Goal: Task Accomplishment & Management: Manage account settings

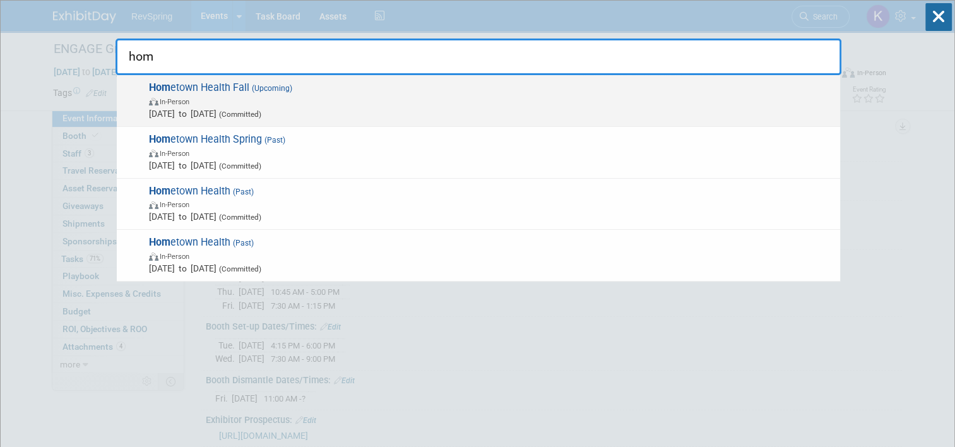
type input "hom"
click at [476, 86] on span "Hom etown Health Fall (Upcoming) In-Person Oct 22, 2025 to Oct 24, 2025 (Commit…" at bounding box center [489, 100] width 688 height 38
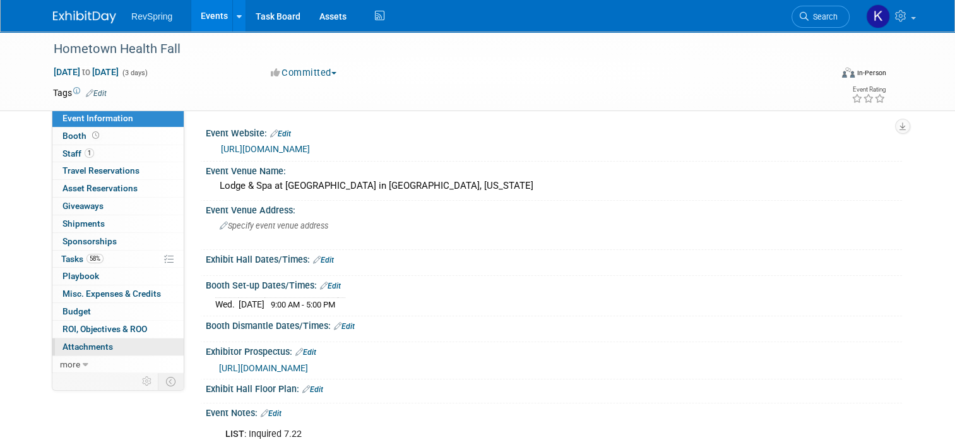
click at [114, 343] on link "0 Attachments 0" at bounding box center [117, 346] width 131 height 17
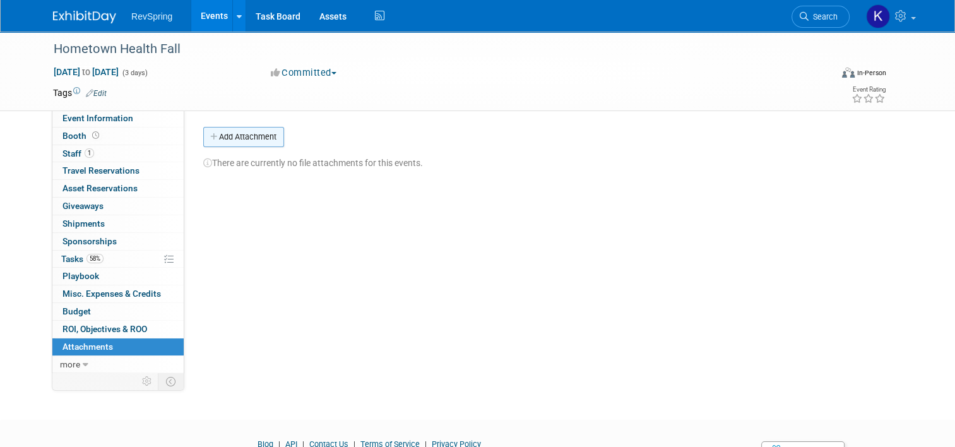
click at [250, 136] on button "Add Attachment" at bounding box center [243, 137] width 81 height 20
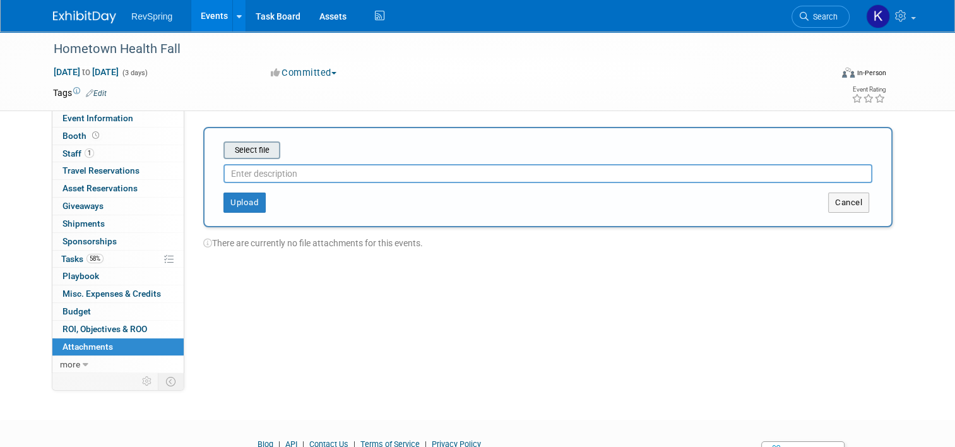
click at [252, 153] on input "file" at bounding box center [204, 150] width 150 height 15
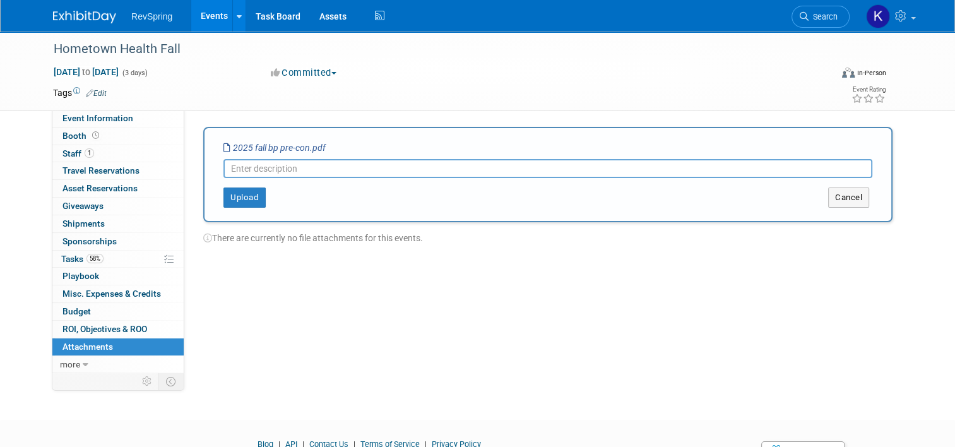
click at [271, 166] on input "text" at bounding box center [547, 168] width 649 height 19
type input "Shipping"
click at [234, 201] on button "Upload" at bounding box center [244, 197] width 42 height 20
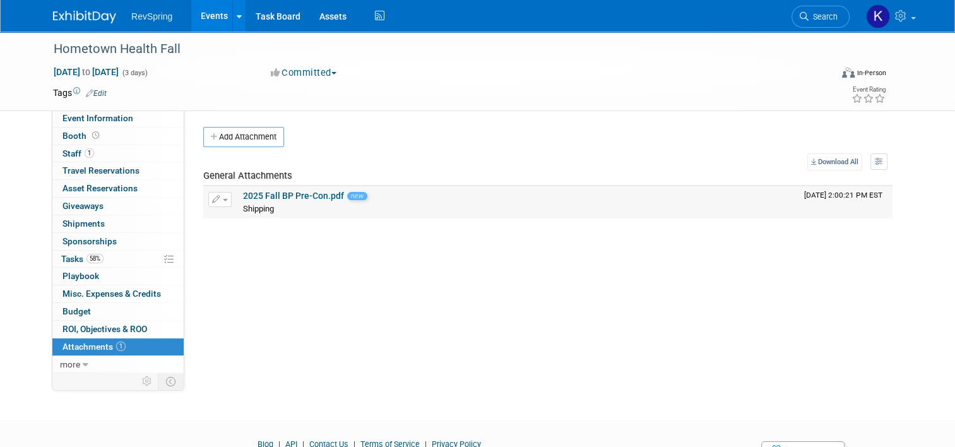
click at [288, 192] on link "2025 Fall BP Pre-Con.pdf" at bounding box center [293, 196] width 101 height 10
click at [117, 125] on link "Event Information" at bounding box center [117, 118] width 131 height 17
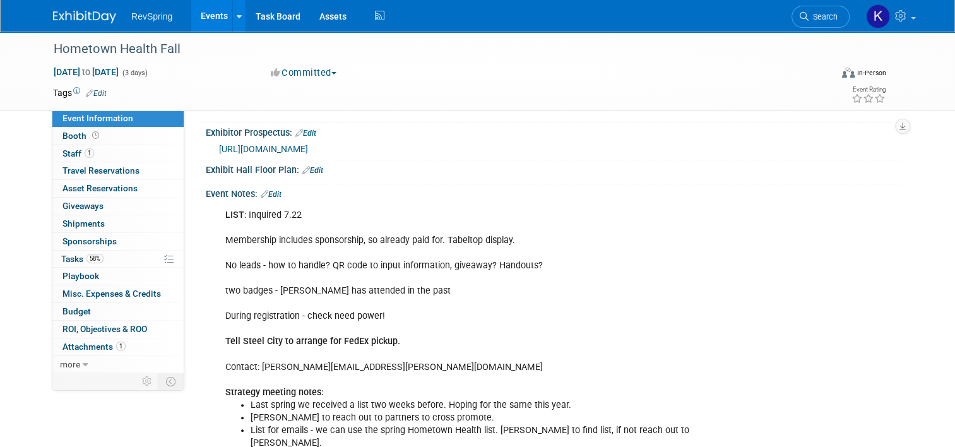
scroll to position [237, 0]
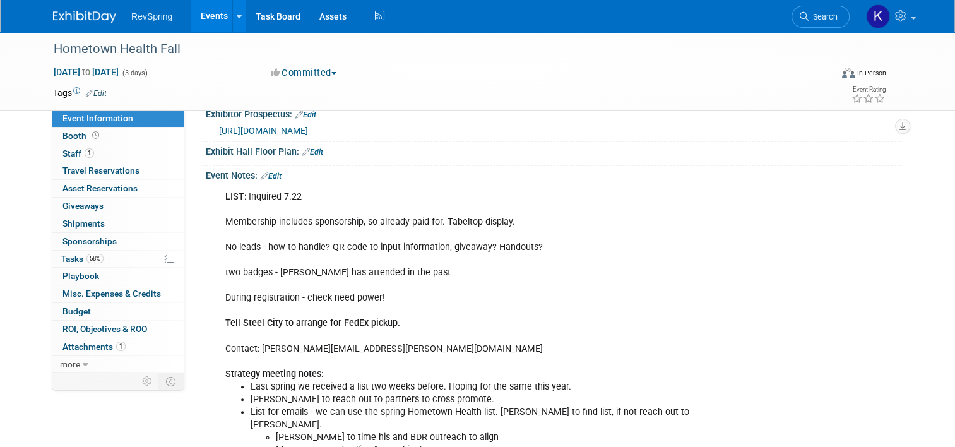
click at [273, 172] on link "Edit" at bounding box center [271, 176] width 21 height 9
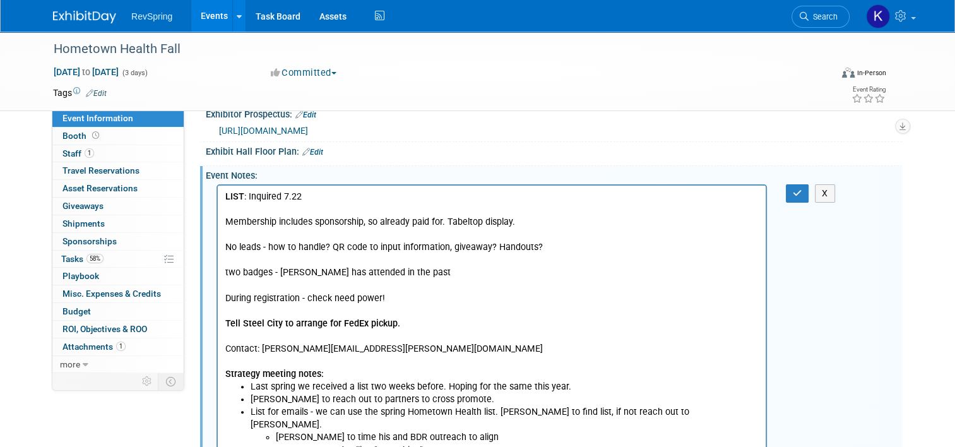
scroll to position [457, 0]
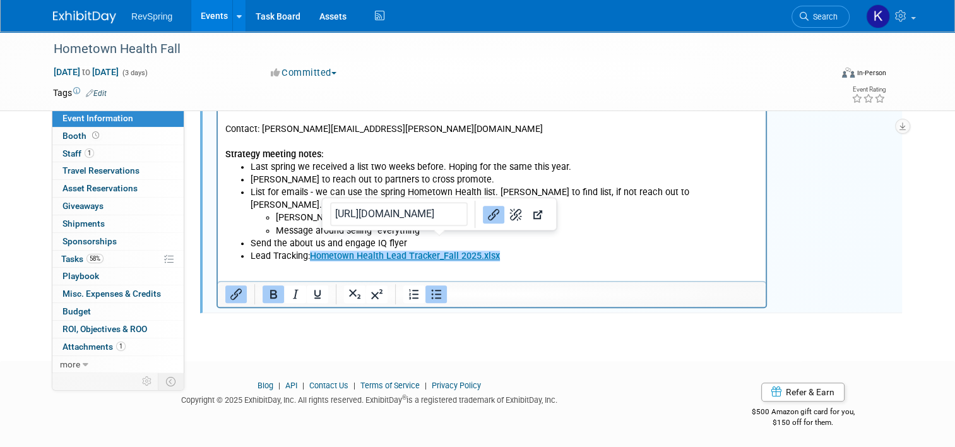
click at [439, 262] on html "LIST : Inquired 7.22 Membership includes sponsorship, so already paid for. Tabe…" at bounding box center [492, 114] width 548 height 297
click at [557, 249] on html "LIST : Inquired 7.22 Membership includes sponsorship, so already paid for. Tabe…" at bounding box center [492, 114] width 548 height 297
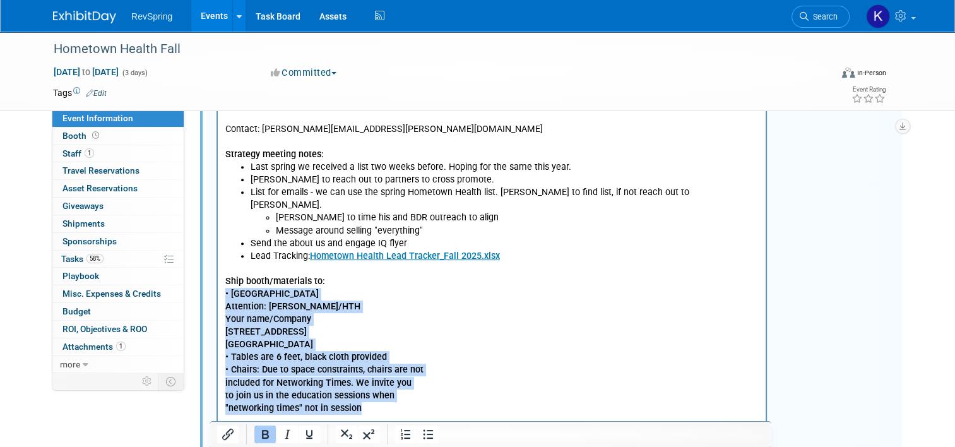
drag, startPoint x: 365, startPoint y: 400, endPoint x: 212, endPoint y: 284, distance: 191.8
click at [218, 284] on html "LIST : Inquired 7.22 Membership includes sponsorship, so already paid for. Tabe…" at bounding box center [492, 190] width 548 height 449
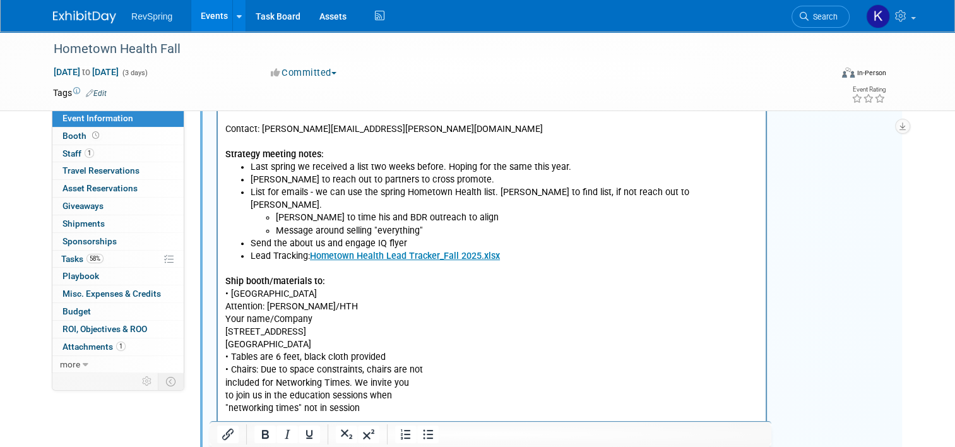
click at [268, 307] on p "Ship booth/materials to: • Callaway Resort & Gardens Attention: Linda Hubbard/H…" at bounding box center [491, 344] width 533 height 139
click at [227, 336] on p "Ship booth/materials to: • Callaway Resort & Gardens Attention: Linda Hubbard/H…" at bounding box center [491, 344] width 533 height 139
click at [225, 344] on p "Ship booth/materials to: • Callaway Resort & Gardens Attention: Linda Hubbard/H…" at bounding box center [491, 344] width 533 height 139
click at [225, 351] on p "• Tables are 6 feet, black cloth provided • Chairs: Due to space constraints, c…" at bounding box center [491, 382] width 533 height 63
click at [227, 351] on p "• Tables are 6 feet, black cloth provided • Chairs: Due to space constraints, c…" at bounding box center [491, 382] width 533 height 63
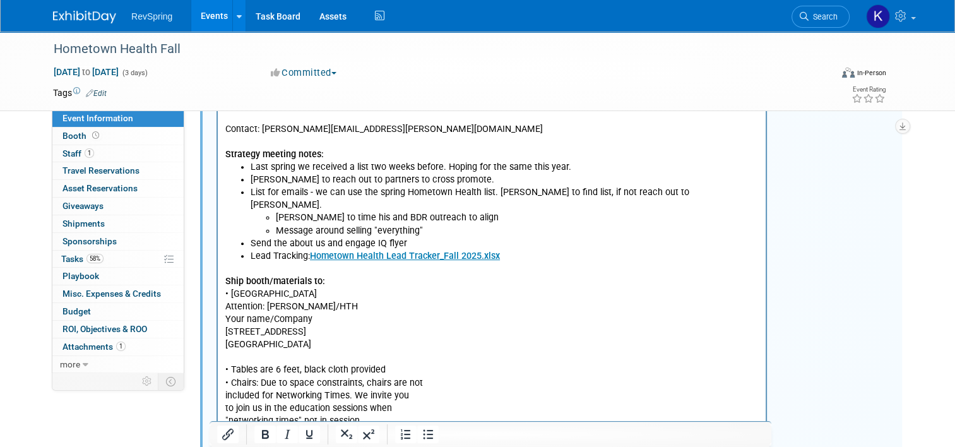
click at [225, 370] on p "• Tables are 6 feet, black cloth provided • Chairs: Due to space constraints, c…" at bounding box center [491, 394] width 533 height 63
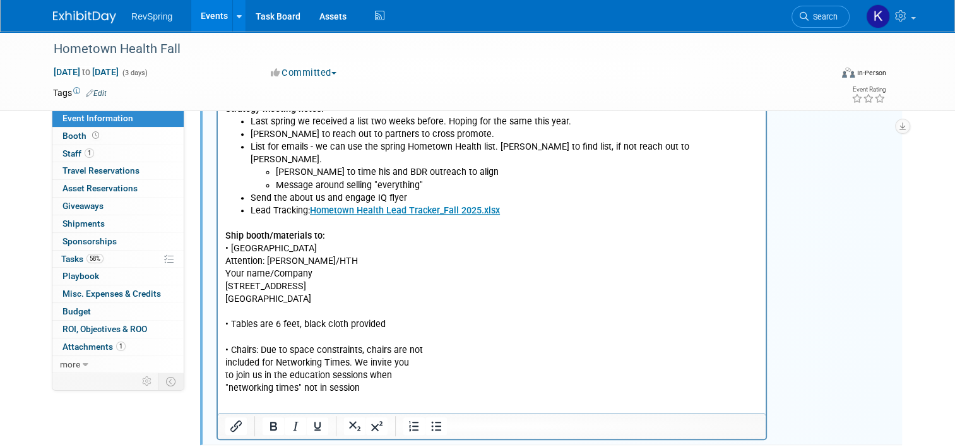
scroll to position [502, 0]
click at [232, 235] on p "Ship booth/materials to: • Callaway Resort & Gardens Attention: Linda Hubbard/H…" at bounding box center [491, 268] width 533 height 76
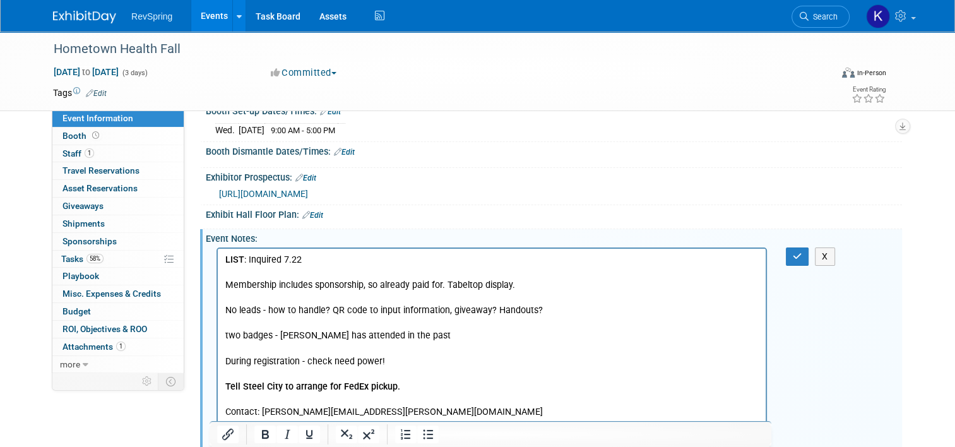
scroll to position [173, 0]
click at [801, 257] on icon "button" at bounding box center [796, 257] width 9 height 9
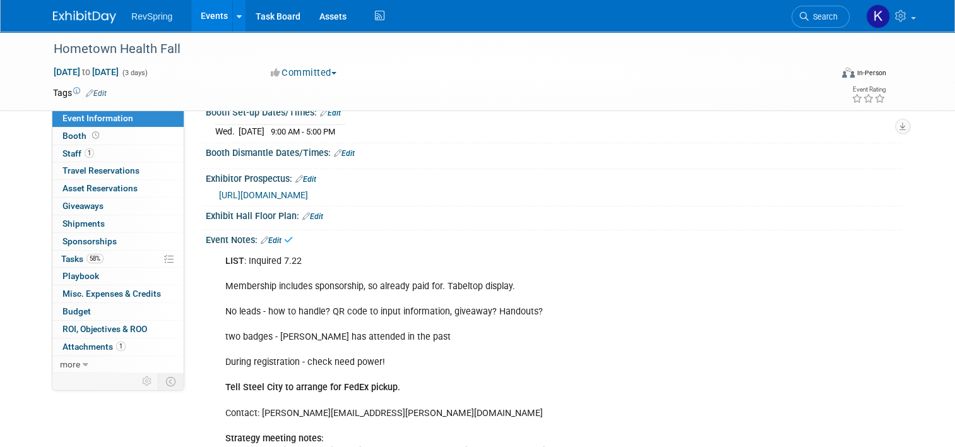
scroll to position [146, 0]
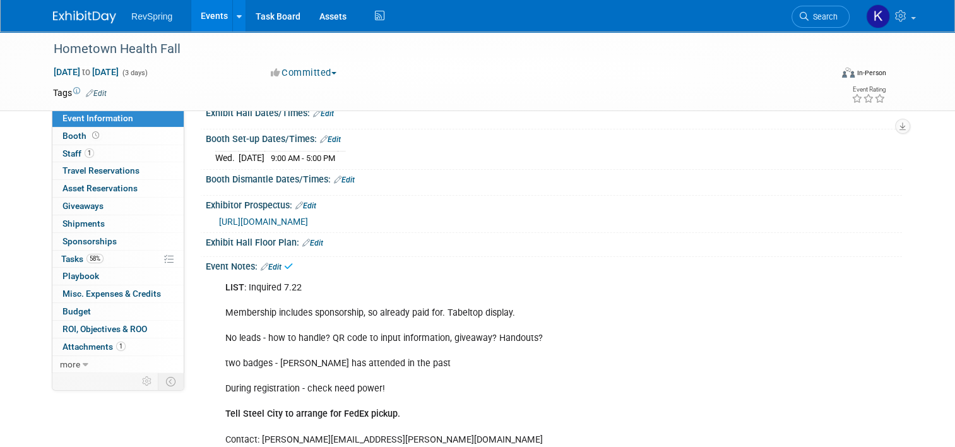
click at [343, 175] on link "Edit" at bounding box center [344, 179] width 21 height 9
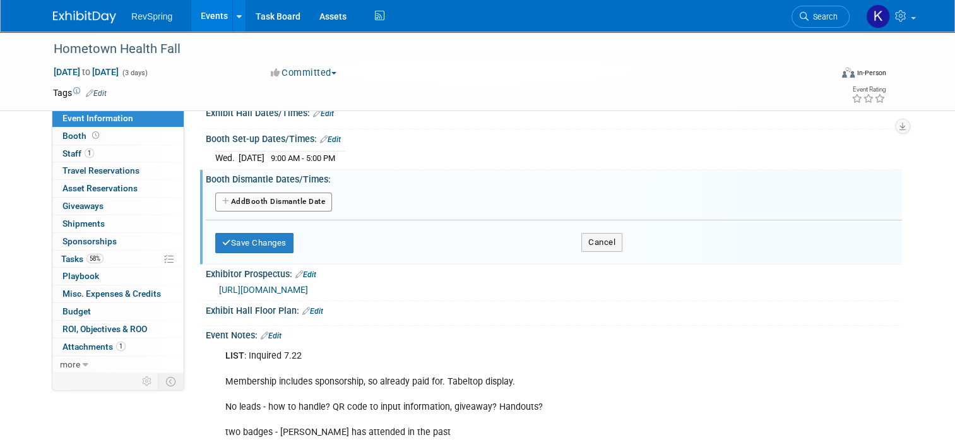
click at [295, 203] on button "Add Another Booth Dismantle Date" at bounding box center [273, 201] width 117 height 19
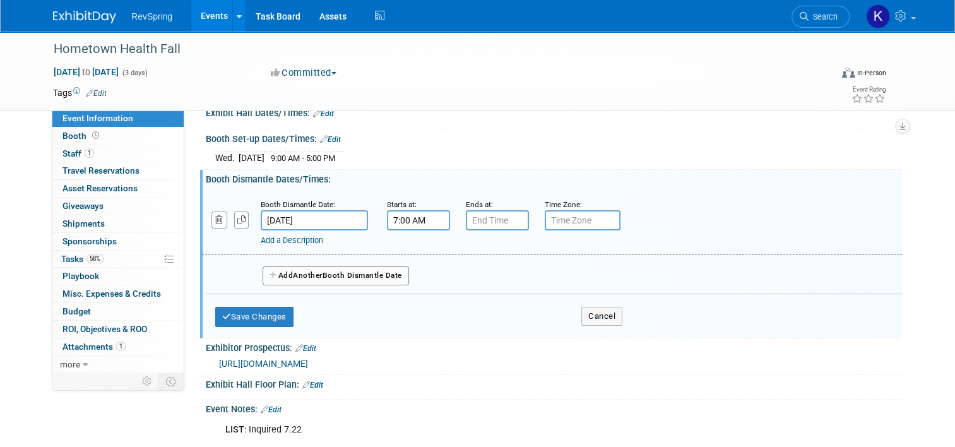
click at [394, 217] on input "7:00 AM" at bounding box center [418, 220] width 63 height 20
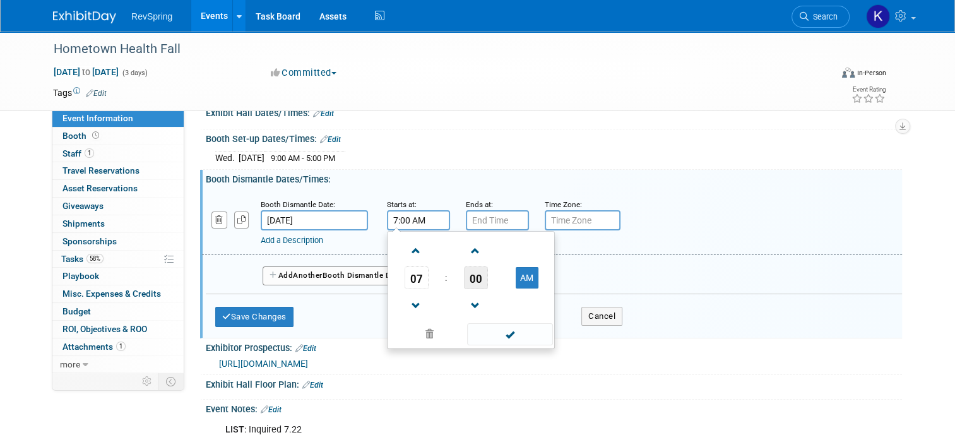
click at [469, 278] on span "00" at bounding box center [476, 277] width 24 height 23
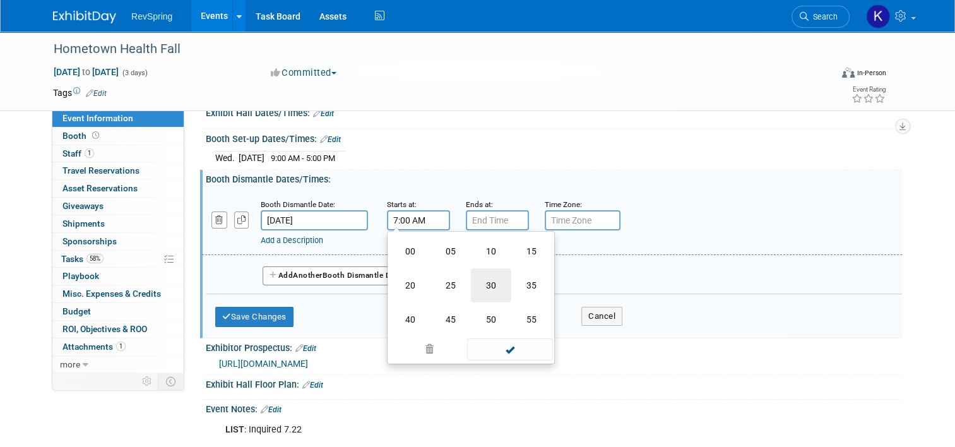
click at [482, 283] on td "30" at bounding box center [491, 285] width 40 height 34
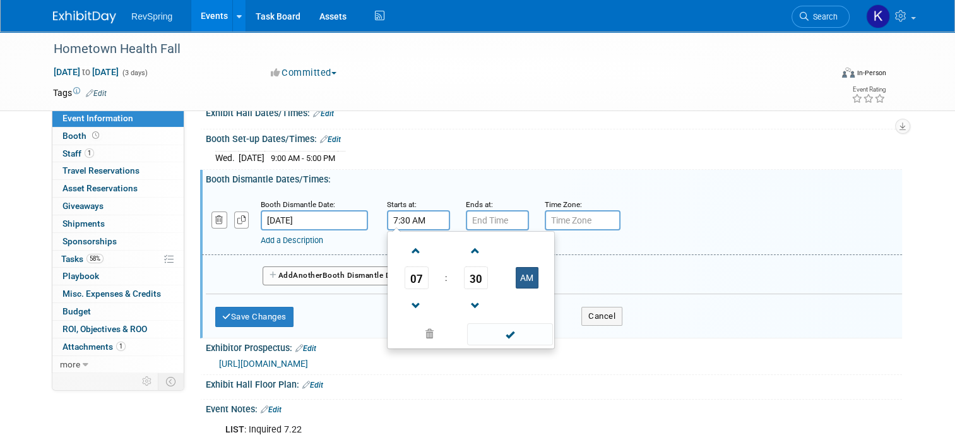
click at [515, 267] on button "AM" at bounding box center [526, 277] width 23 height 21
type input "7:30 PM"
click at [499, 345] on div "07 : 30 PM 12 01 02 03 04 05 06 07 08 09 10 11 00 05 10 15 20 25 30 35 40 45 50…" at bounding box center [471, 290] width 168 height 118
click at [487, 337] on span at bounding box center [509, 334] width 85 height 22
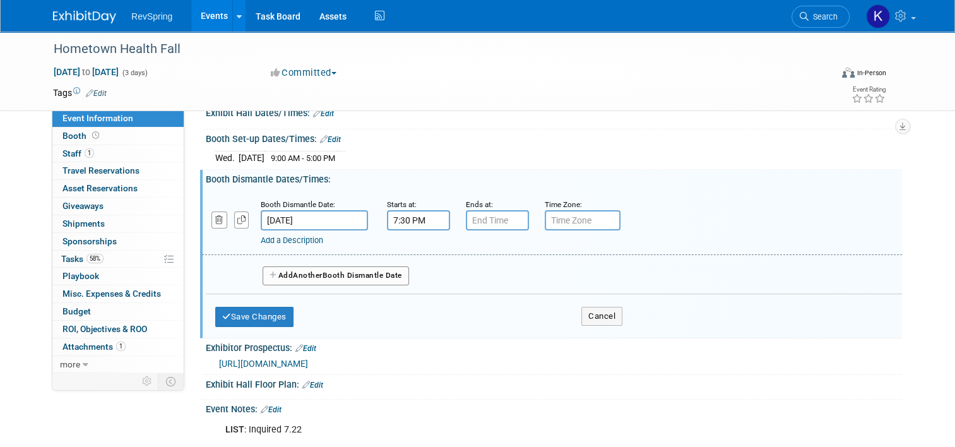
click at [286, 326] on div "Save Changes Cancel" at bounding box center [418, 313] width 407 height 39
click at [273, 319] on button "Save Changes" at bounding box center [254, 317] width 78 height 20
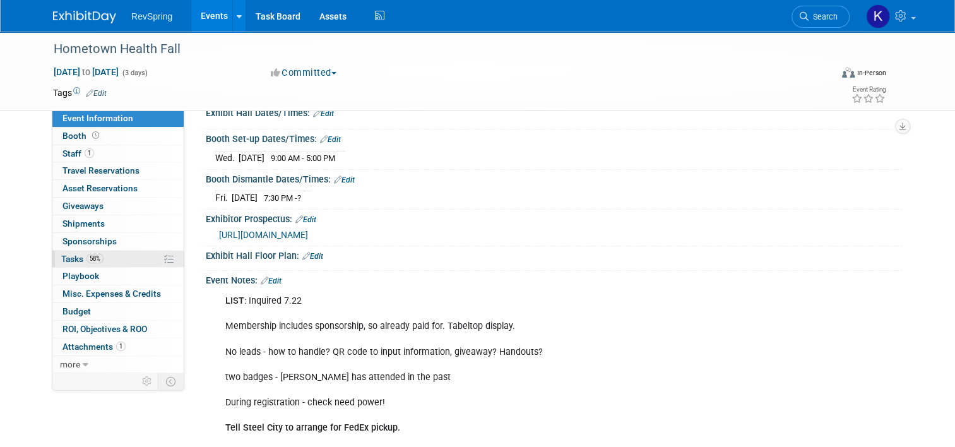
click at [121, 265] on link "58% Tasks 58%" at bounding box center [117, 258] width 131 height 17
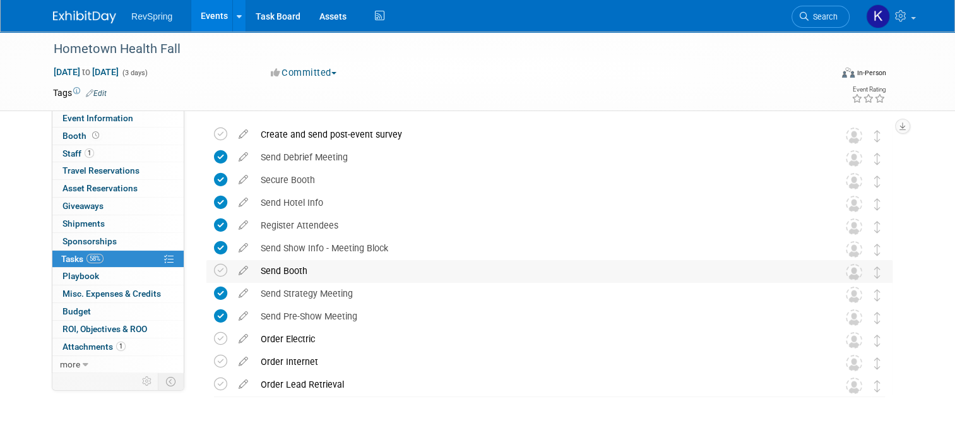
scroll to position [40, 0]
click at [119, 121] on span "Event Information" at bounding box center [97, 118] width 71 height 10
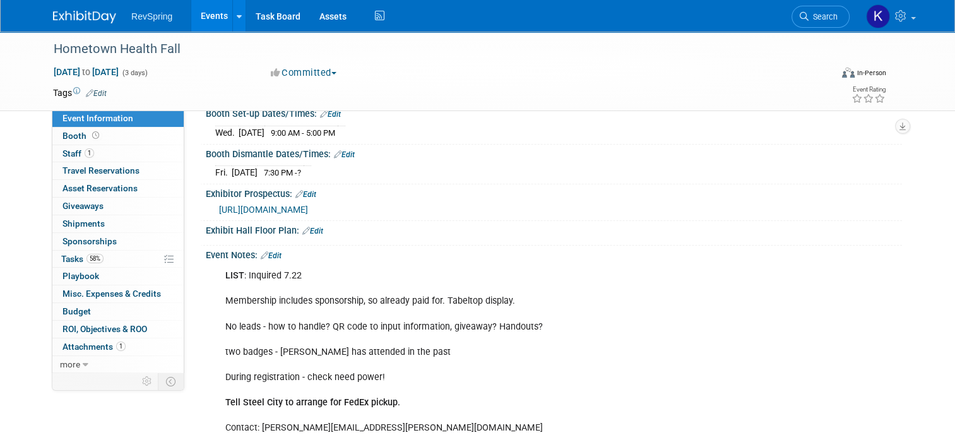
scroll to position [0, 0]
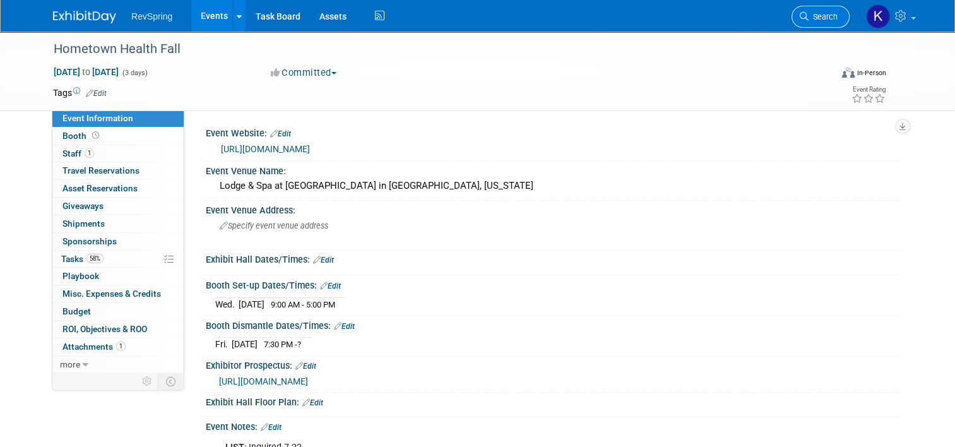
click at [825, 20] on span "Search" at bounding box center [822, 16] width 29 height 9
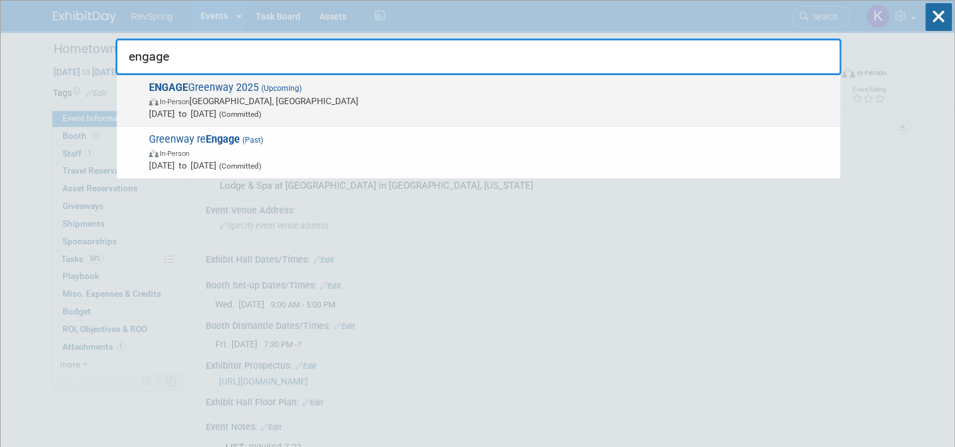
type input "engage"
click at [734, 96] on span "In-Person Tampa, FL" at bounding box center [491, 101] width 685 height 13
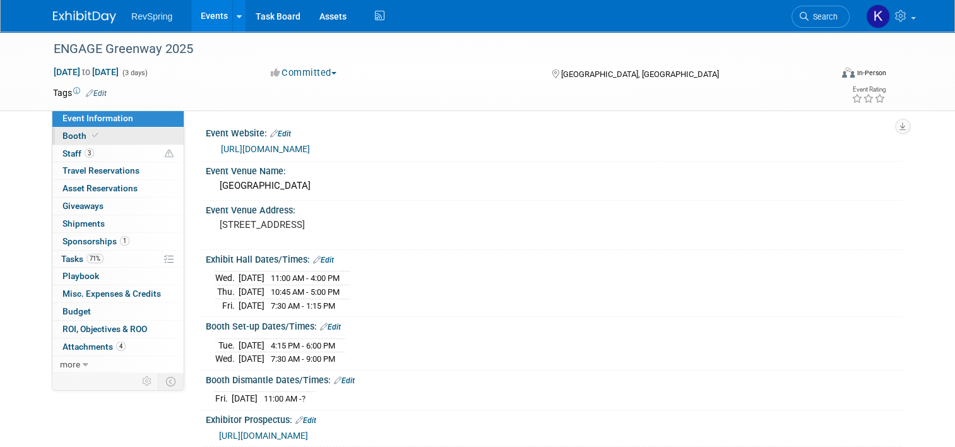
click at [148, 134] on link "Booth" at bounding box center [117, 135] width 131 height 17
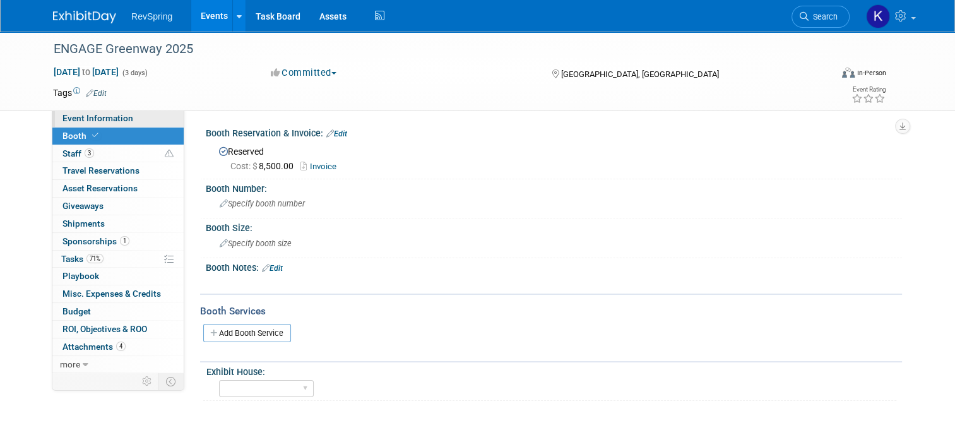
click at [93, 122] on span "Event Information" at bounding box center [97, 118] width 71 height 10
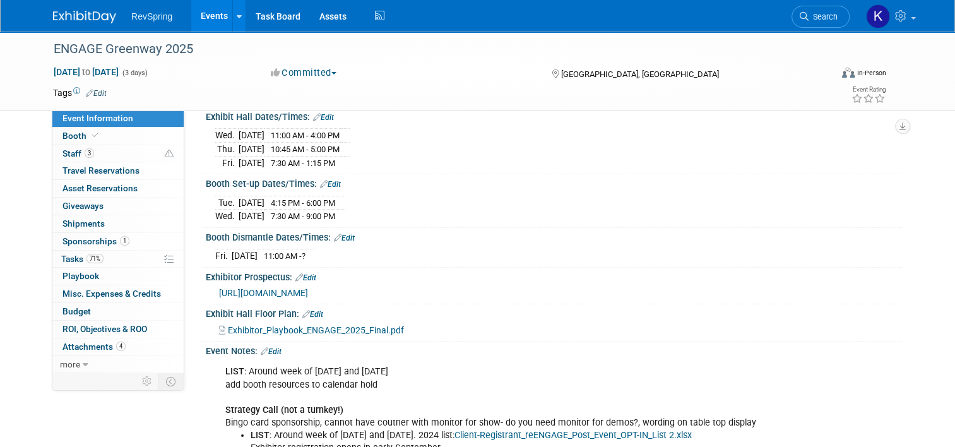
scroll to position [215, 0]
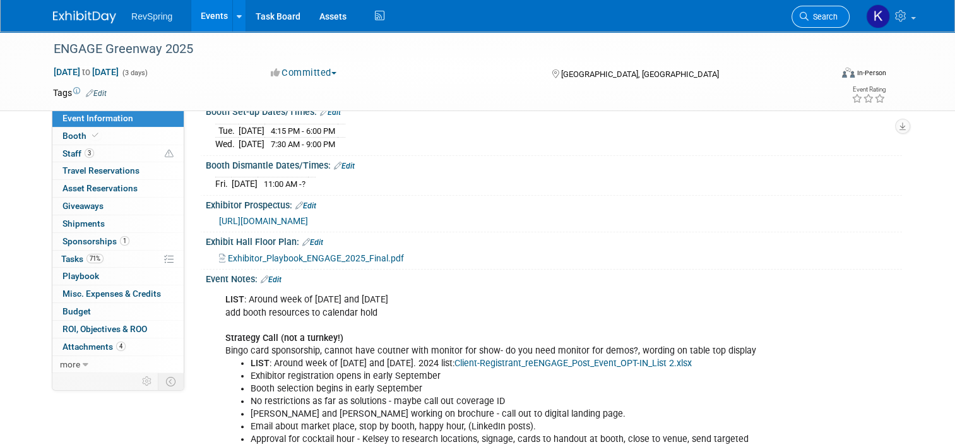
click at [827, 15] on span "Search" at bounding box center [822, 16] width 29 height 9
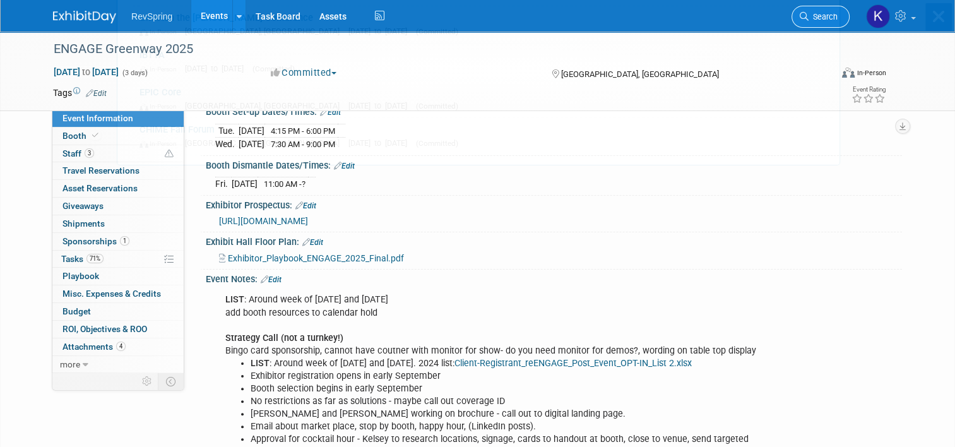
scroll to position [0, 0]
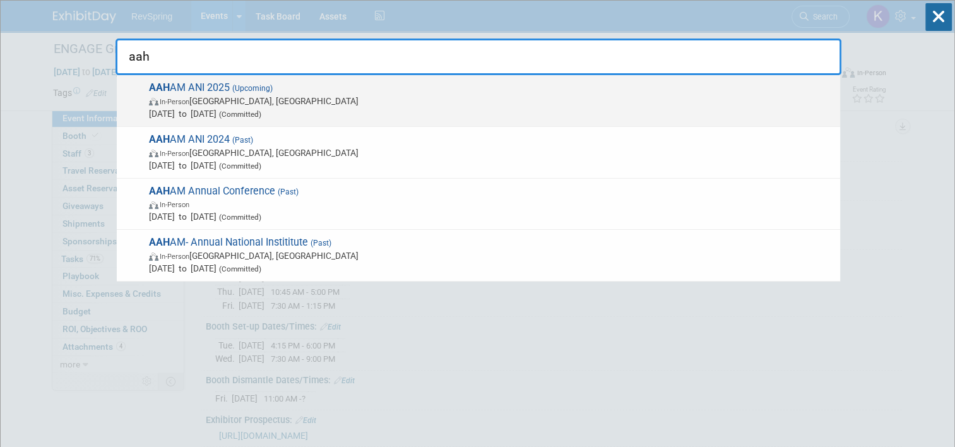
type input "aah"
click at [582, 85] on span "AAH AM ANI 2025 (Upcoming) In-Person Baltimore, MD Oct 20, 2025 to Oct 22, 2025…" at bounding box center [489, 100] width 688 height 38
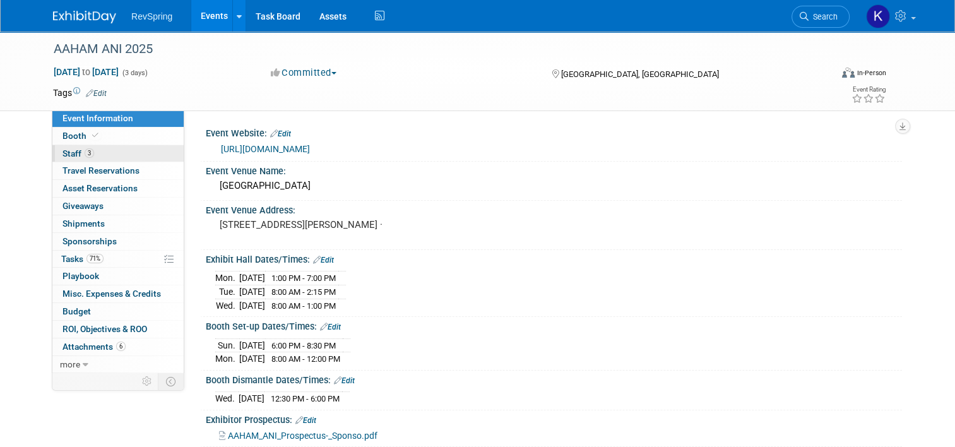
click at [103, 156] on link "3 Staff 3" at bounding box center [117, 153] width 131 height 17
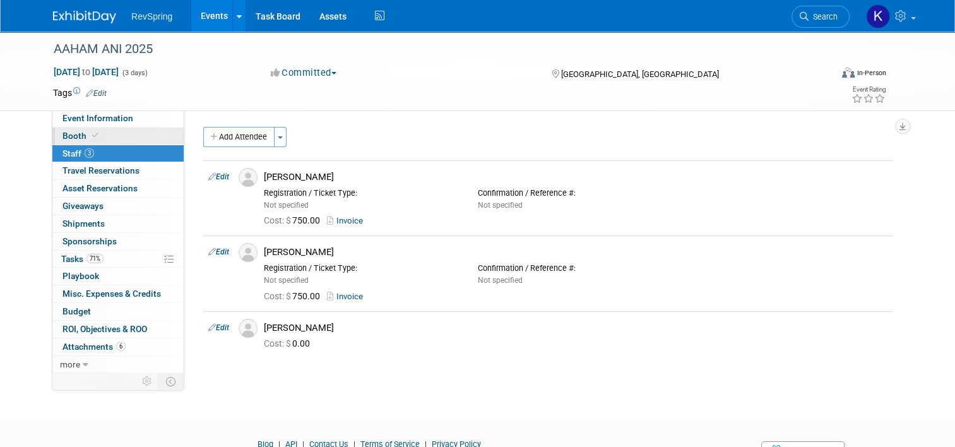
click at [102, 141] on link "Booth" at bounding box center [117, 135] width 131 height 17
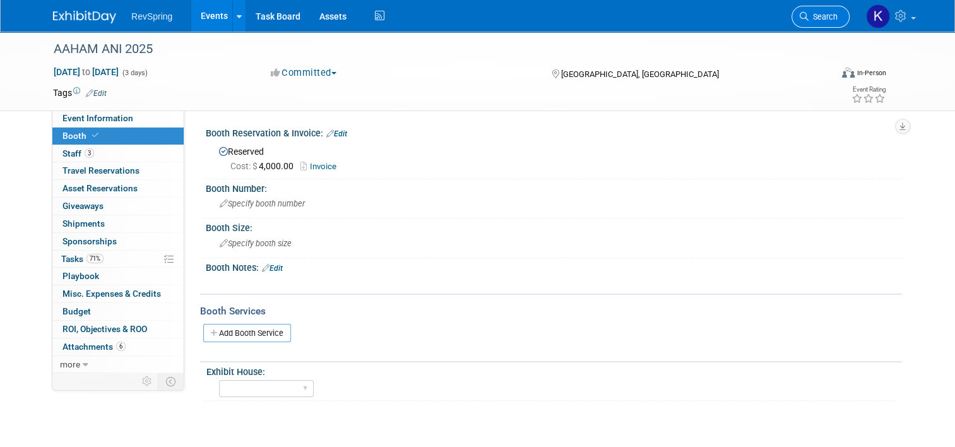
click at [807, 8] on link "Search" at bounding box center [820, 17] width 58 height 22
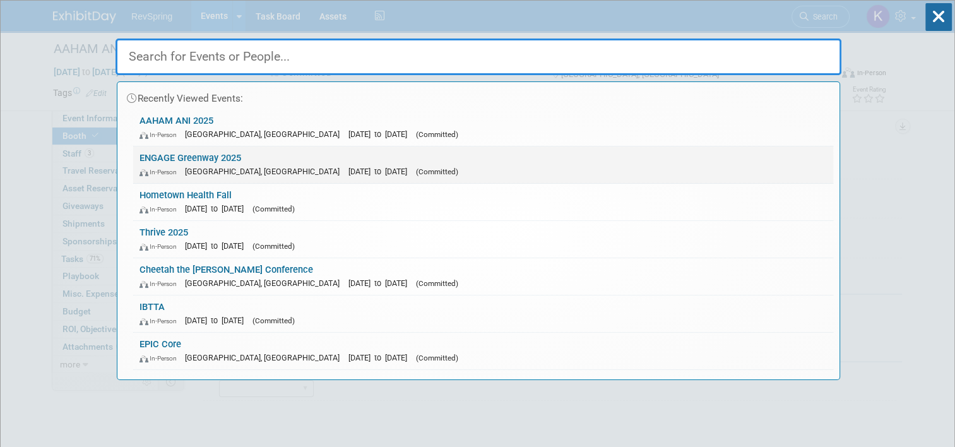
click at [430, 165] on div "In-Person Tampa, FL Nov 5, 2025 to Nov 7, 2025 (Committed)" at bounding box center [482, 171] width 687 height 13
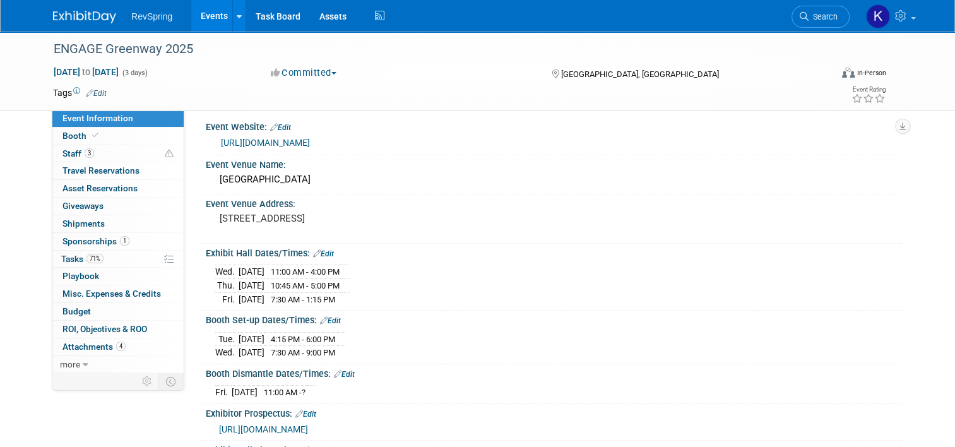
scroll to position [5, 0]
click at [311, 182] on div "[GEOGRAPHIC_DATA]" at bounding box center [553, 181] width 677 height 20
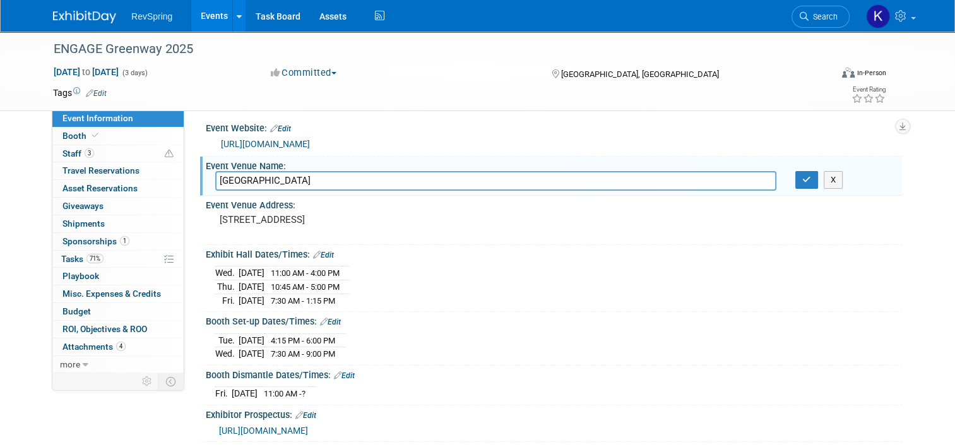
click at [311, 182] on input "[GEOGRAPHIC_DATA]" at bounding box center [495, 181] width 561 height 20
